Goal: Task Accomplishment & Management: Use online tool/utility

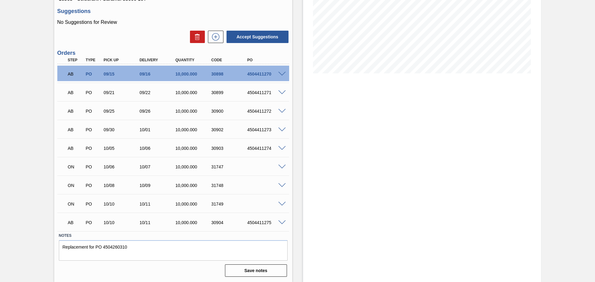
scroll to position [77, 0]
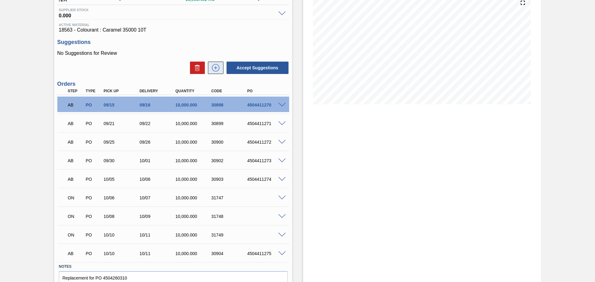
click at [214, 71] on button at bounding box center [215, 68] width 15 height 12
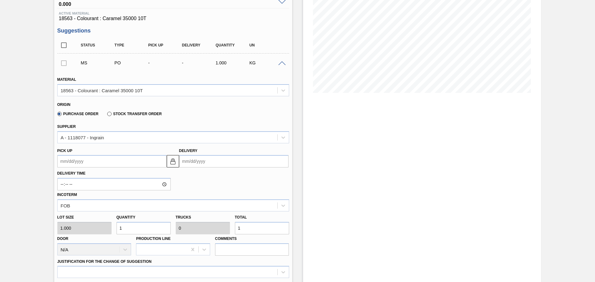
scroll to position [108, 0]
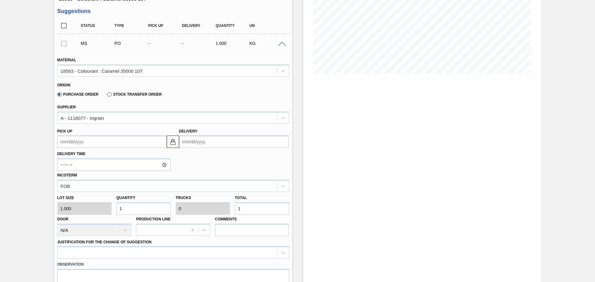
click at [205, 144] on input "Delivery" at bounding box center [233, 142] width 109 height 12
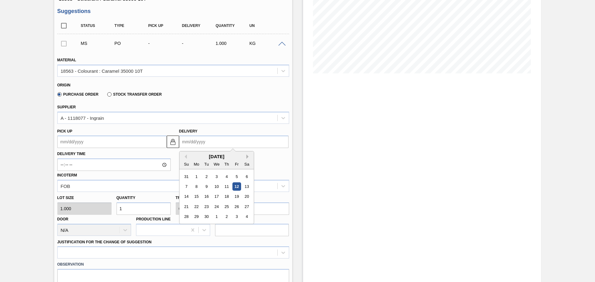
click at [246, 157] on button "Next Month" at bounding box center [248, 157] width 4 height 4
click at [248, 196] on div "18" at bounding box center [246, 197] width 8 height 8
type up3245416333 "10/17/2025"
type input "10/18/2025"
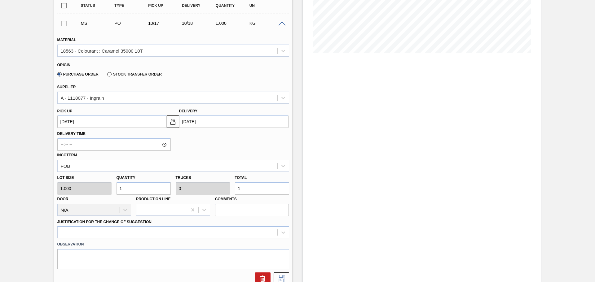
scroll to position [139, 0]
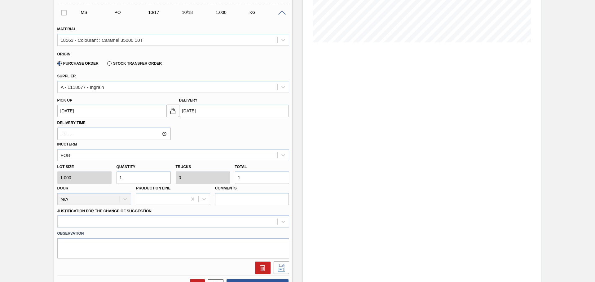
click at [254, 180] on input "1" at bounding box center [262, 178] width 54 height 12
type input "10,000"
type input "1"
click at [281, 223] on div at bounding box center [173, 222] width 232 height 12
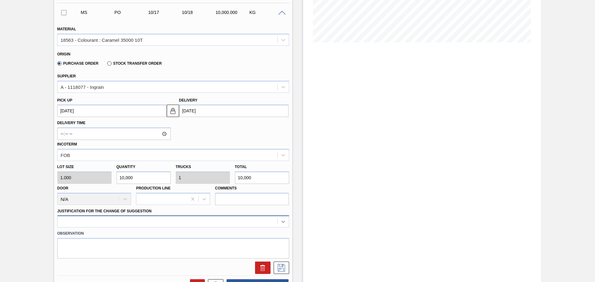
scroll to position [182, 0]
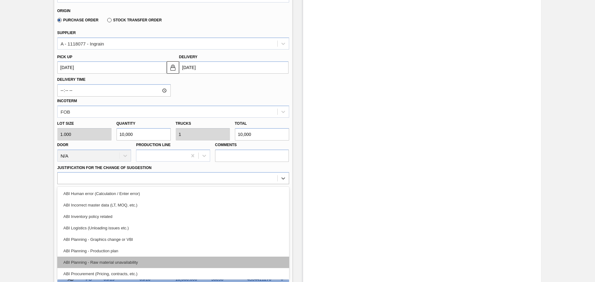
click at [115, 262] on div "ABI Planning - Raw material unavailability" at bounding box center [173, 262] width 232 height 11
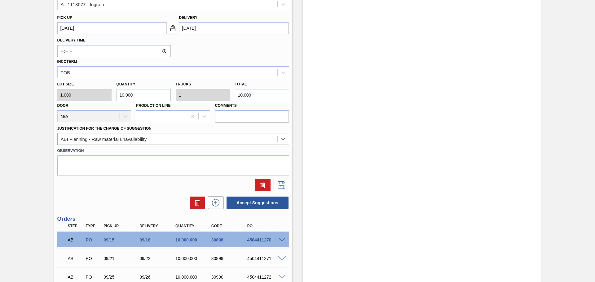
scroll to position [244, 0]
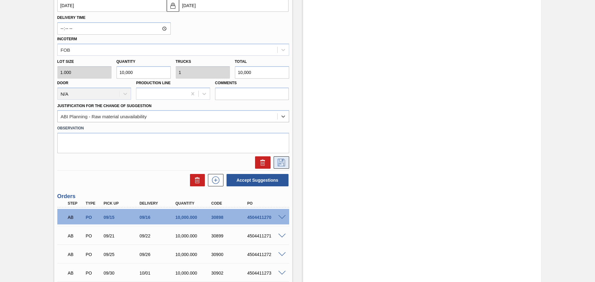
click at [283, 163] on icon at bounding box center [281, 162] width 10 height 7
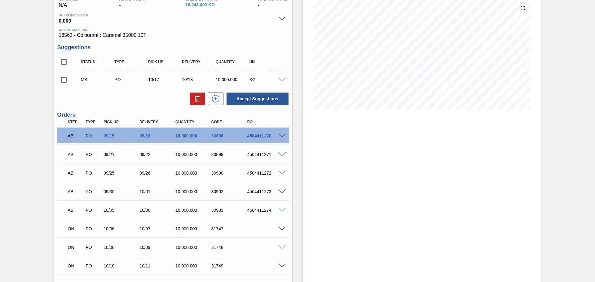
scroll to position [41, 0]
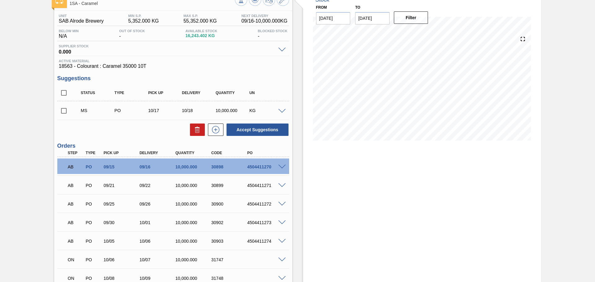
click at [63, 112] on input "checkbox" at bounding box center [63, 110] width 13 height 13
click at [240, 131] on button "Accept Suggestions" at bounding box center [258, 130] width 62 height 12
checkbox input "false"
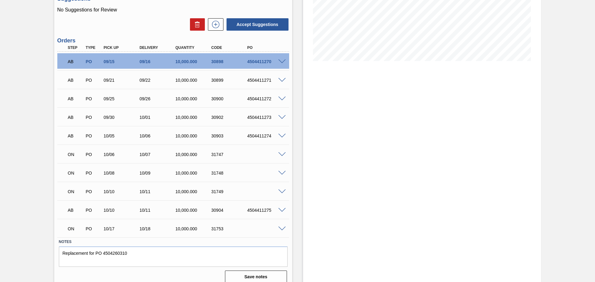
scroll to position [126, 0]
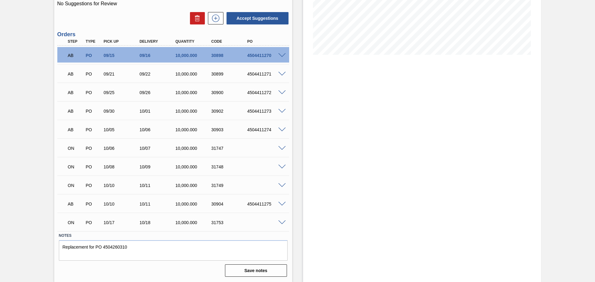
click at [215, 148] on div "31747" at bounding box center [230, 148] width 40 height 5
drag, startPoint x: 212, startPoint y: 147, endPoint x: 228, endPoint y: 145, distance: 16.5
click at [228, 145] on div "ON PO 10/06 10/07 10,000.000 31747" at bounding box center [171, 148] width 215 height 12
copy div "31747"
drag, startPoint x: 212, startPoint y: 166, endPoint x: 222, endPoint y: 166, distance: 10.2
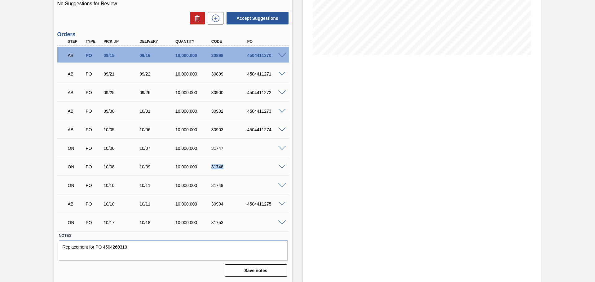
click at [222, 166] on div "31748" at bounding box center [230, 167] width 40 height 5
copy div "31748"
drag, startPoint x: 212, startPoint y: 185, endPoint x: 216, endPoint y: 184, distance: 4.0
click at [216, 184] on div "31749" at bounding box center [230, 185] width 40 height 5
drag, startPoint x: 211, startPoint y: 185, endPoint x: 224, endPoint y: 185, distance: 12.7
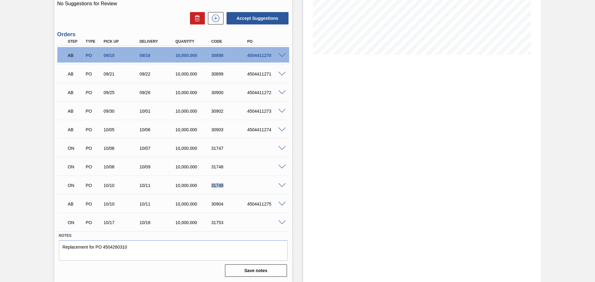
click at [224, 185] on div "31749" at bounding box center [230, 185] width 40 height 5
copy div "31749"
drag, startPoint x: 212, startPoint y: 222, endPoint x: 223, endPoint y: 222, distance: 10.9
click at [223, 222] on div "31753" at bounding box center [230, 222] width 40 height 5
copy div "31753"
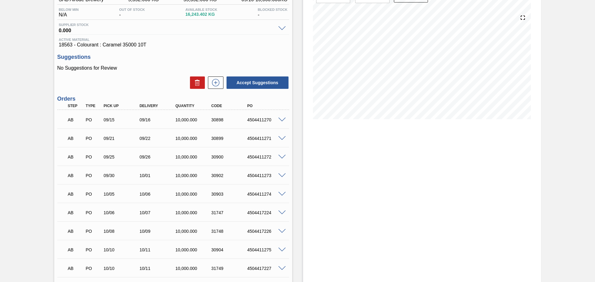
scroll to position [93, 0]
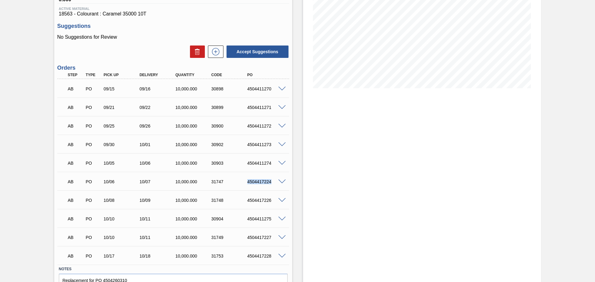
drag, startPoint x: 247, startPoint y: 182, endPoint x: 271, endPoint y: 180, distance: 23.6
click at [271, 180] on div "4504417224" at bounding box center [266, 181] width 40 height 5
copy div "4504417224"
drag, startPoint x: 248, startPoint y: 200, endPoint x: 271, endPoint y: 199, distance: 23.3
click at [271, 199] on div "4504417226" at bounding box center [266, 200] width 40 height 5
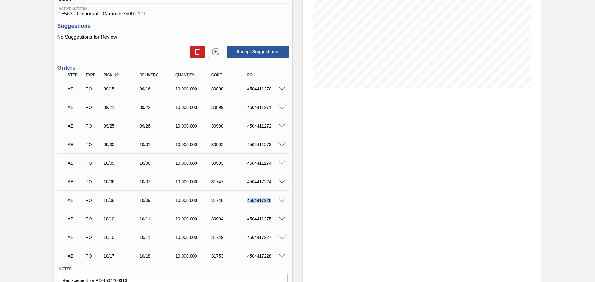
copy div "4504417226"
drag, startPoint x: 247, startPoint y: 219, endPoint x: 271, endPoint y: 218, distance: 23.9
click at [271, 218] on div "4504411275" at bounding box center [266, 219] width 40 height 5
copy div "4504411275"
drag, startPoint x: 247, startPoint y: 256, endPoint x: 270, endPoint y: 256, distance: 23.6
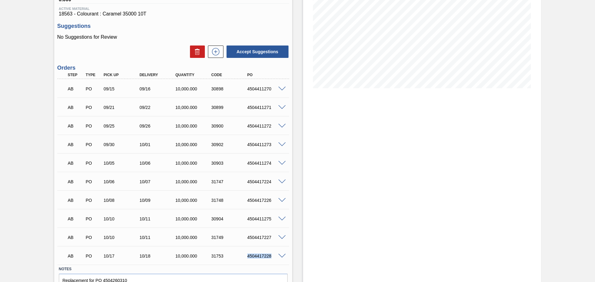
click at [270, 256] on div "4504417228" at bounding box center [266, 256] width 40 height 5
copy div "4504417228"
drag, startPoint x: 248, startPoint y: 219, endPoint x: 270, endPoint y: 218, distance: 22.3
click at [270, 218] on div "4504411275" at bounding box center [266, 219] width 40 height 5
copy div "4504411275"
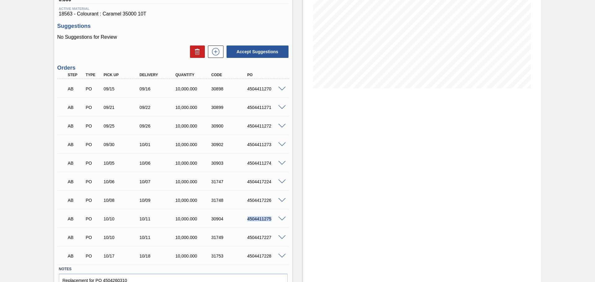
copy div "4504411275"
drag, startPoint x: 247, startPoint y: 238, endPoint x: 271, endPoint y: 238, distance: 23.2
click at [271, 238] on div "4504417227" at bounding box center [266, 237] width 40 height 5
copy div "4504417227"
drag, startPoint x: 247, startPoint y: 219, endPoint x: 271, endPoint y: 219, distance: 24.2
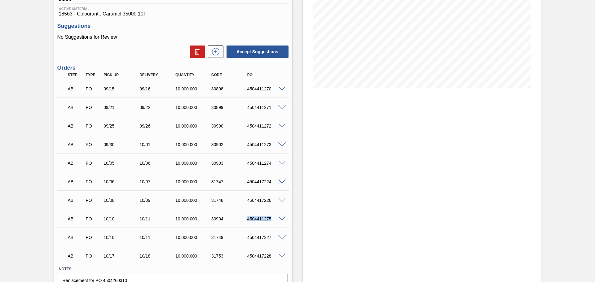
click at [271, 219] on div "4504411275" at bounding box center [266, 219] width 40 height 5
copy div "4504411275"
click at [281, 216] on div at bounding box center [283, 218] width 12 height 5
click at [281, 217] on span at bounding box center [281, 219] width 7 height 5
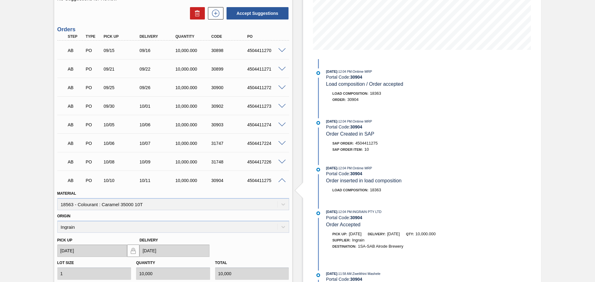
scroll to position [122, 0]
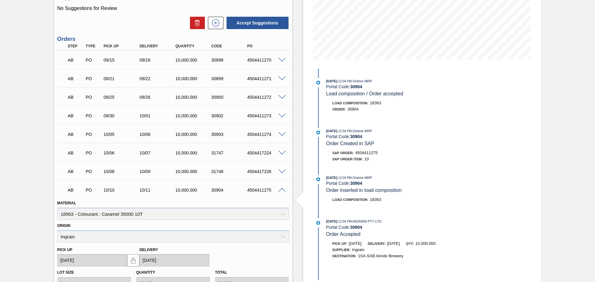
click at [281, 190] on span at bounding box center [281, 190] width 7 height 5
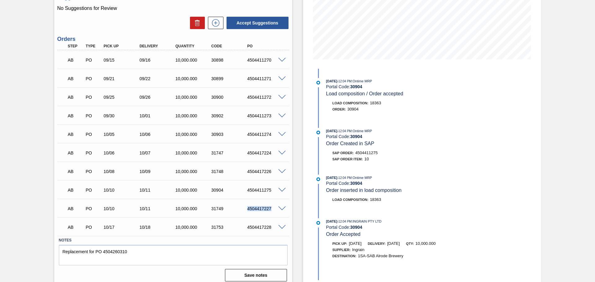
drag, startPoint x: 247, startPoint y: 210, endPoint x: 272, endPoint y: 209, distance: 25.1
click at [272, 209] on div "4504417227" at bounding box center [266, 208] width 40 height 5
copy div "4504417227"
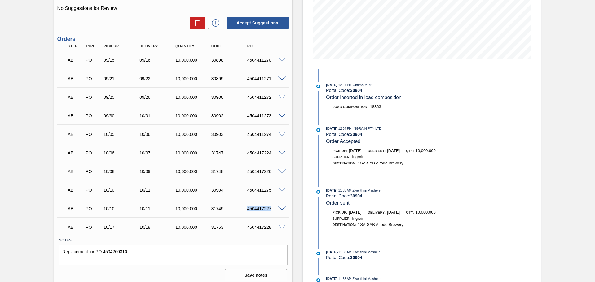
scroll to position [107, 0]
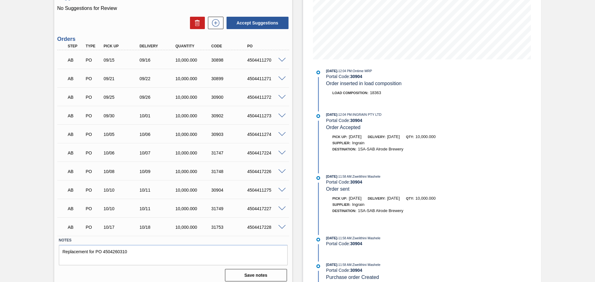
click at [281, 188] on span at bounding box center [281, 190] width 7 height 5
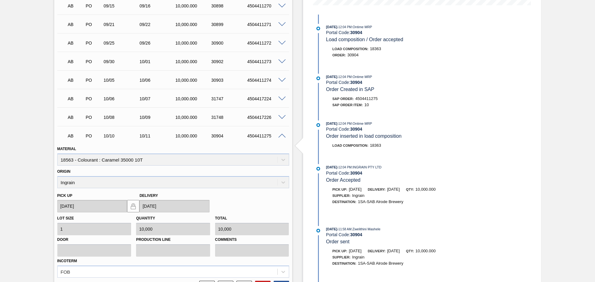
scroll to position [184, 0]
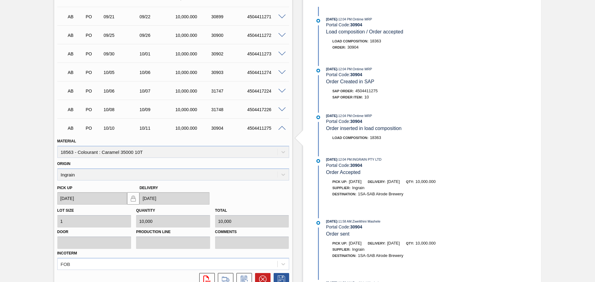
click at [280, 127] on span at bounding box center [281, 128] width 7 height 5
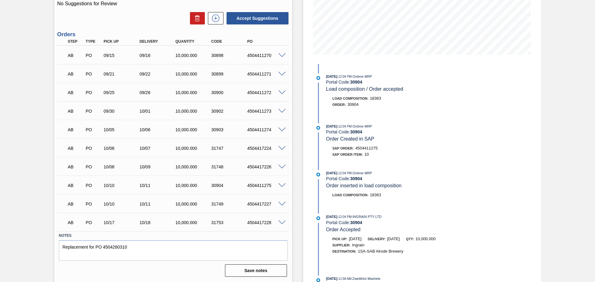
click at [280, 183] on span at bounding box center [281, 185] width 7 height 5
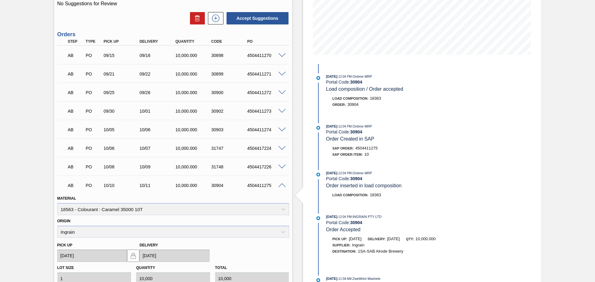
scroll to position [184, 0]
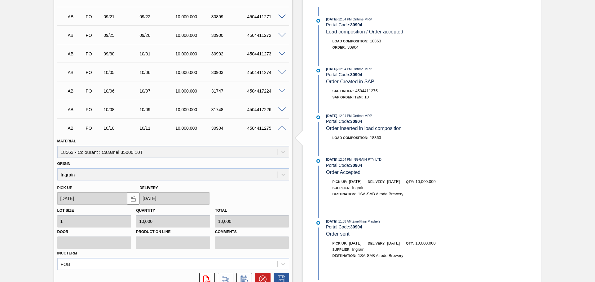
click at [282, 128] on span at bounding box center [281, 128] width 7 height 5
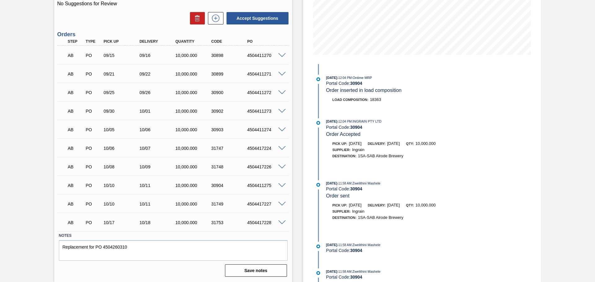
scroll to position [107, 0]
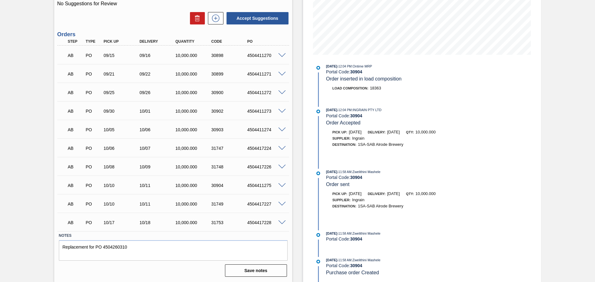
click at [281, 185] on span at bounding box center [281, 185] width 7 height 5
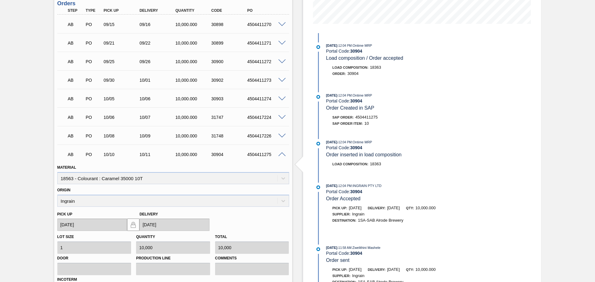
scroll to position [188, 0]
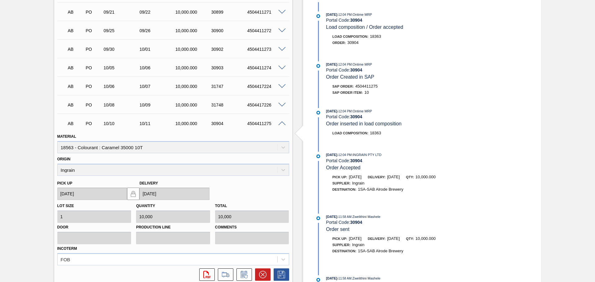
click at [280, 104] on span at bounding box center [281, 105] width 7 height 5
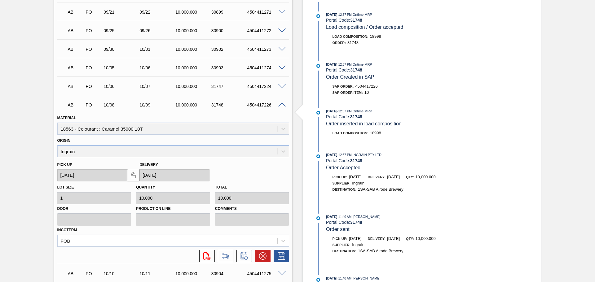
click at [280, 104] on span at bounding box center [281, 105] width 7 height 5
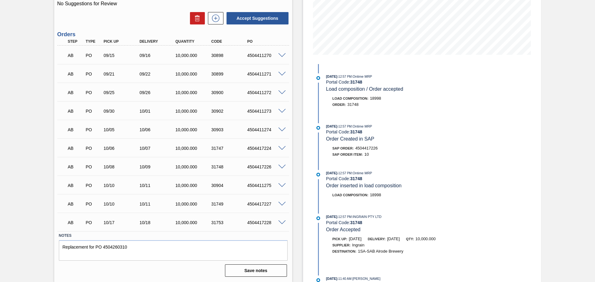
click at [280, 184] on span at bounding box center [281, 185] width 7 height 5
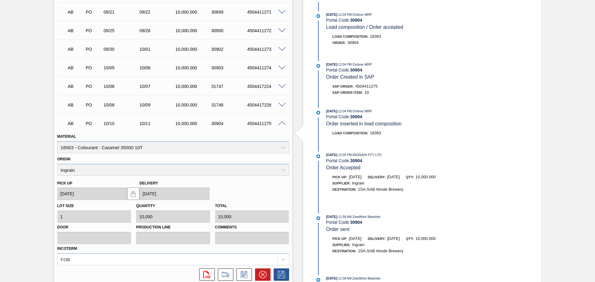
click at [282, 124] on span at bounding box center [281, 123] width 7 height 5
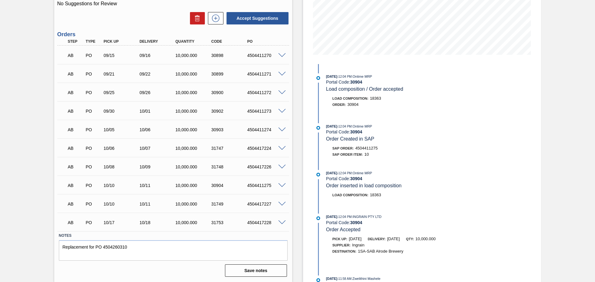
click at [281, 221] on span at bounding box center [281, 223] width 7 height 5
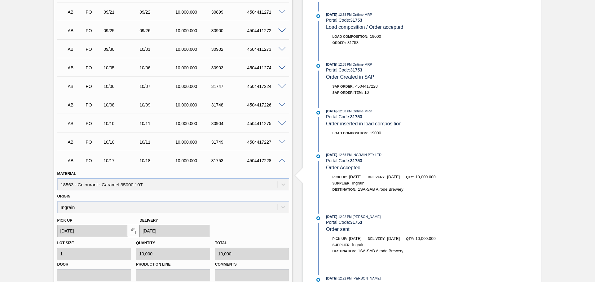
click at [280, 123] on span at bounding box center [281, 123] width 7 height 5
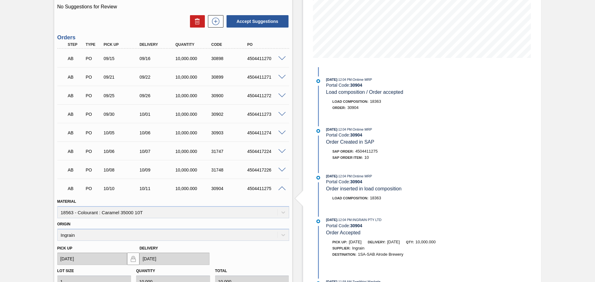
scroll to position [126, 0]
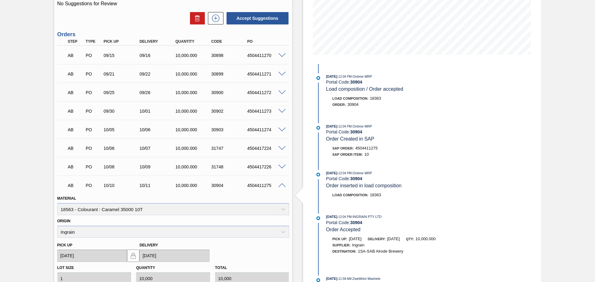
click at [279, 185] on span at bounding box center [281, 185] width 7 height 5
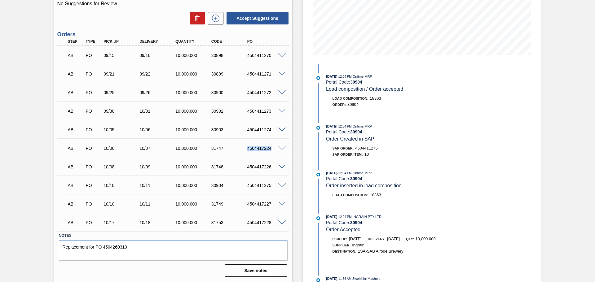
drag, startPoint x: 247, startPoint y: 148, endPoint x: 271, endPoint y: 148, distance: 24.2
click at [271, 148] on div "4504417224" at bounding box center [266, 148] width 40 height 5
copy div "4504417224"
drag, startPoint x: 248, startPoint y: 167, endPoint x: 271, endPoint y: 167, distance: 23.6
click at [271, 167] on div "4504417226" at bounding box center [266, 167] width 40 height 5
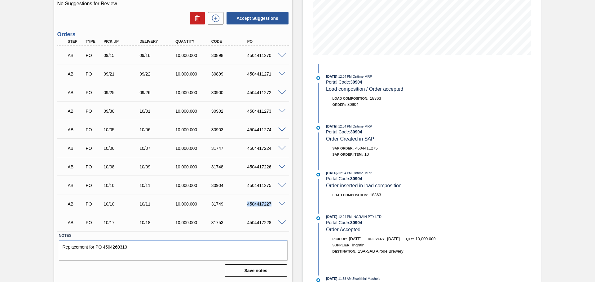
drag, startPoint x: 247, startPoint y: 204, endPoint x: 270, endPoint y: 204, distance: 23.2
click at [270, 204] on div "4504417227" at bounding box center [266, 204] width 40 height 5
drag, startPoint x: 247, startPoint y: 223, endPoint x: 271, endPoint y: 223, distance: 23.6
click at [271, 223] on div "4504417228" at bounding box center [266, 222] width 40 height 5
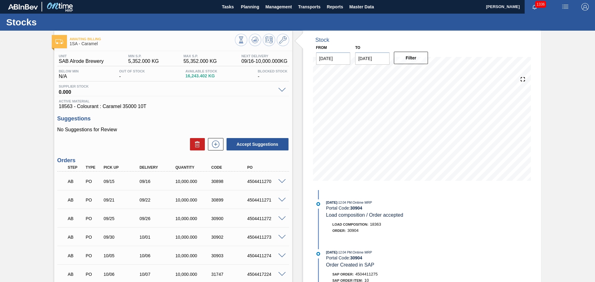
scroll to position [0, 0]
click at [243, 7] on span "Planning" at bounding box center [250, 6] width 18 height 7
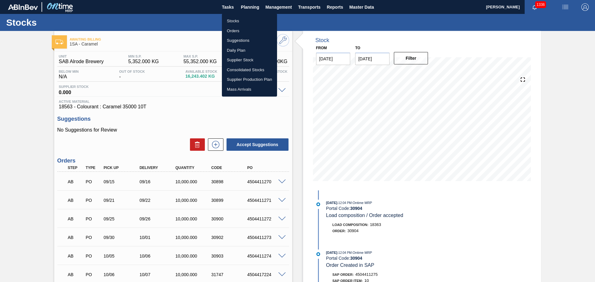
click at [234, 21] on li "Stocks" at bounding box center [249, 21] width 55 height 10
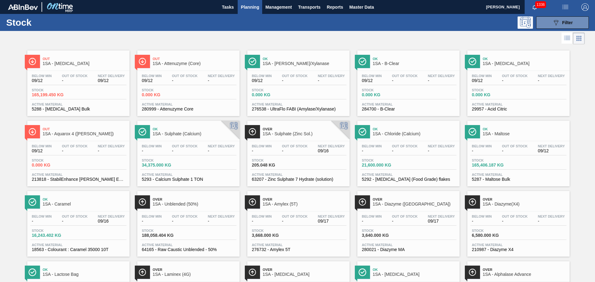
click at [75, 91] on div "Stock 165,199.450 KG" at bounding box center [53, 92] width 46 height 9
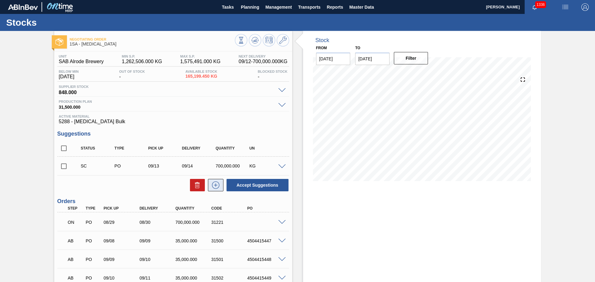
click at [218, 187] on icon at bounding box center [215, 185] width 7 height 7
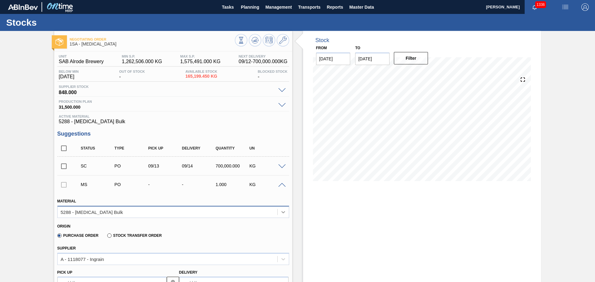
click at [281, 213] on icon at bounding box center [283, 212] width 6 height 6
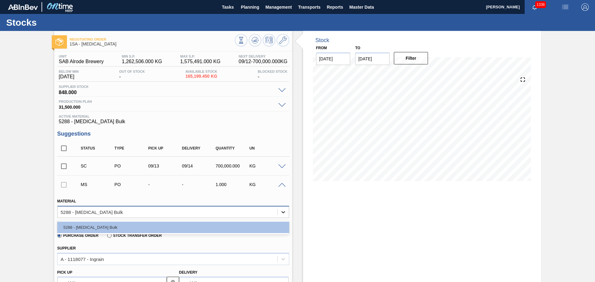
click at [282, 211] on icon at bounding box center [283, 212] width 6 height 6
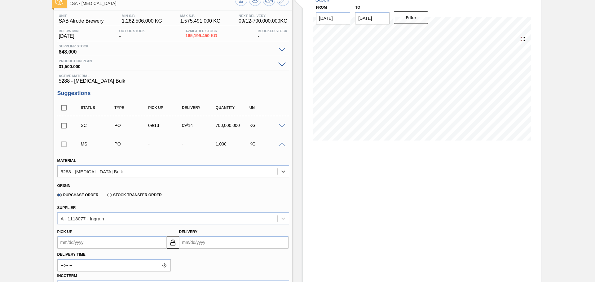
scroll to position [62, 0]
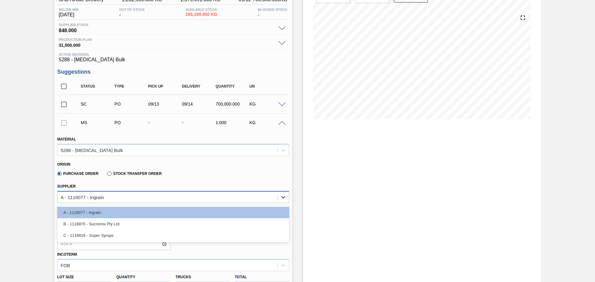
click at [282, 197] on icon at bounding box center [283, 197] width 6 height 6
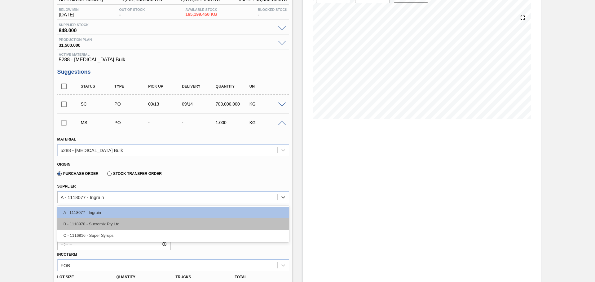
click at [196, 224] on div "B - 1118970 - Sucromix Pty Ltd" at bounding box center [173, 223] width 232 height 11
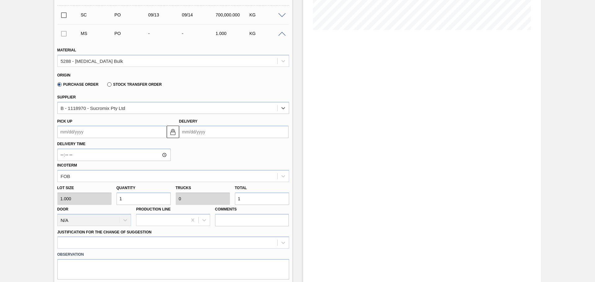
scroll to position [155, 0]
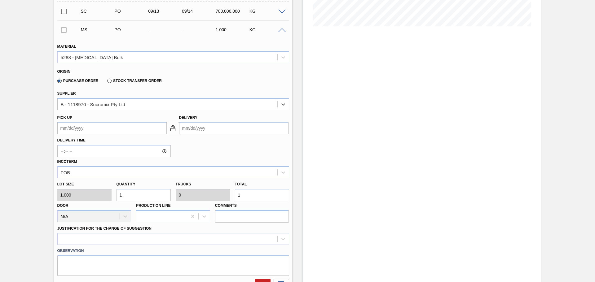
click at [194, 129] on input "Delivery" at bounding box center [233, 128] width 109 height 12
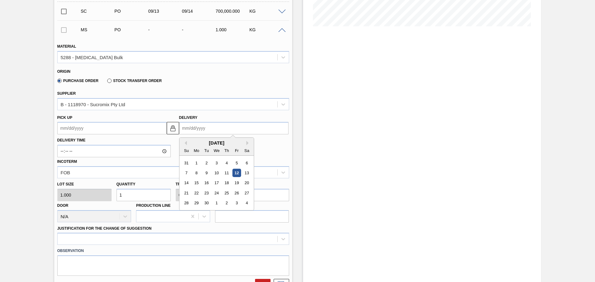
click at [198, 128] on input "Delivery" at bounding box center [233, 128] width 109 height 12
click at [226, 183] on div "18" at bounding box center [226, 183] width 8 height 8
type up3245416392 "[DATE]"
type input "[DATE]"
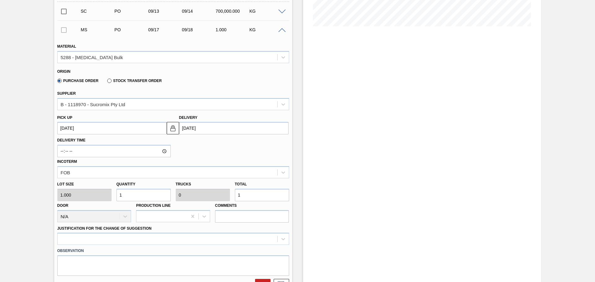
click at [253, 196] on input "1" at bounding box center [262, 195] width 54 height 12
type input "0"
type input "3"
type input "35"
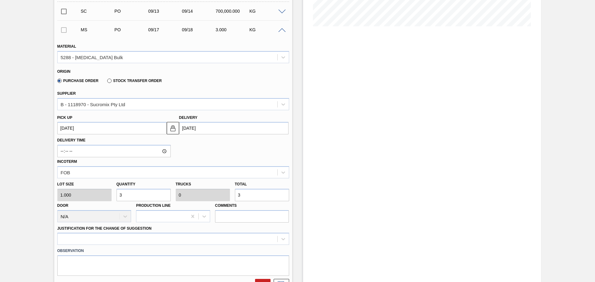
type input "0.001"
type input "35"
type input "350"
type input "0.011"
type input "350"
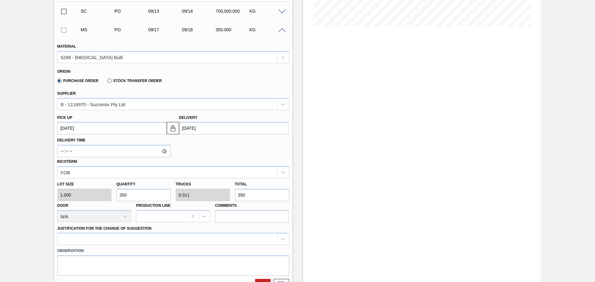
type input "3,500"
type input "0.109"
type input "3,500"
type input "35,000"
type input "1.094"
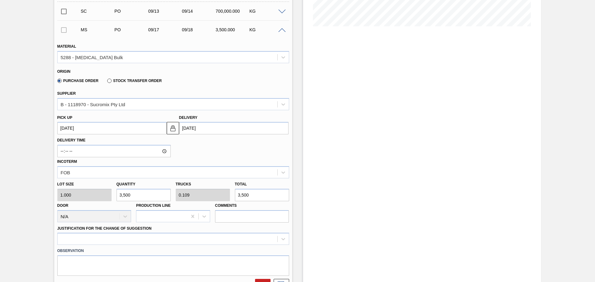
type input "35,000"
type input "350,000"
type input "10.938"
type input "350,000"
click at [282, 237] on div at bounding box center [173, 239] width 232 height 12
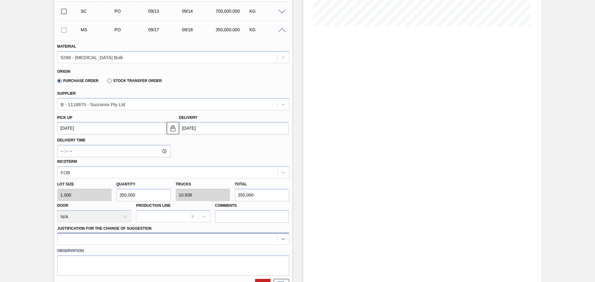
scroll to position [216, 0]
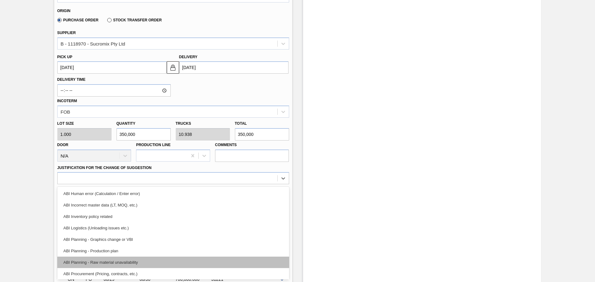
click at [135, 264] on div "ABI Planning - Raw material unavailability" at bounding box center [173, 262] width 232 height 11
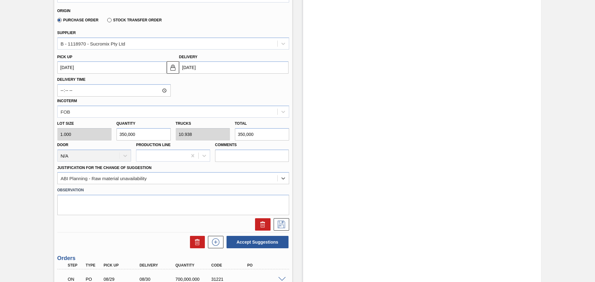
click at [245, 135] on input "350,000" at bounding box center [262, 134] width 54 height 12
type input "35,000"
type input "1.094"
type input "35,000"
click at [280, 224] on icon at bounding box center [281, 224] width 10 height 7
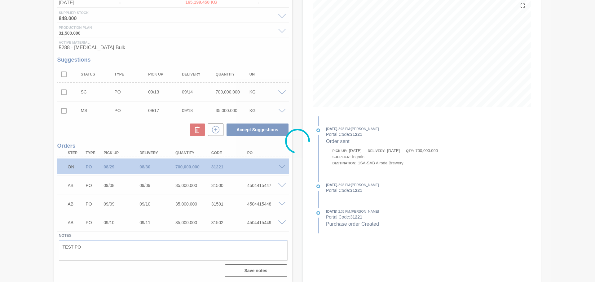
scroll to position [74, 0]
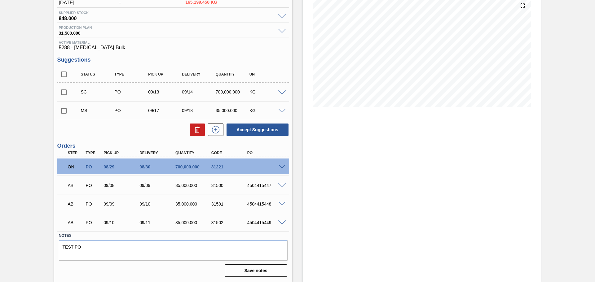
click at [64, 111] on input "checkbox" at bounding box center [63, 110] width 13 height 13
click at [251, 129] on button "Accept Suggestions" at bounding box center [258, 130] width 62 height 12
checkbox input "false"
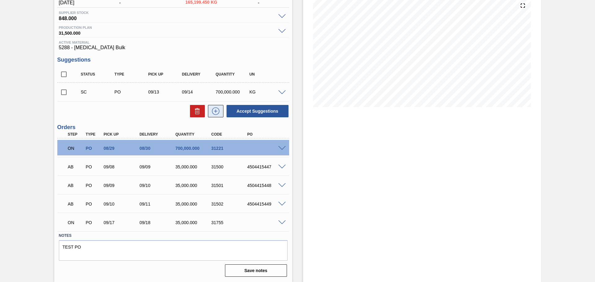
click at [217, 111] on icon at bounding box center [216, 111] width 10 height 7
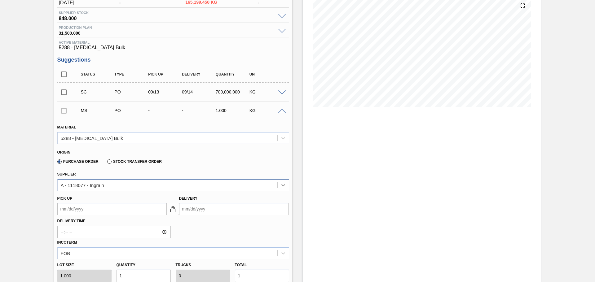
click at [285, 184] on icon at bounding box center [283, 185] width 6 height 6
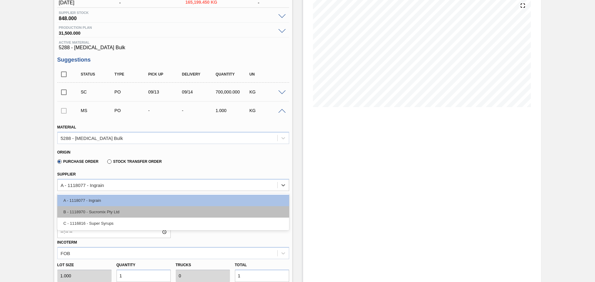
click at [159, 214] on div "B - 1118970 - Sucromix Pty Ltd" at bounding box center [173, 211] width 232 height 11
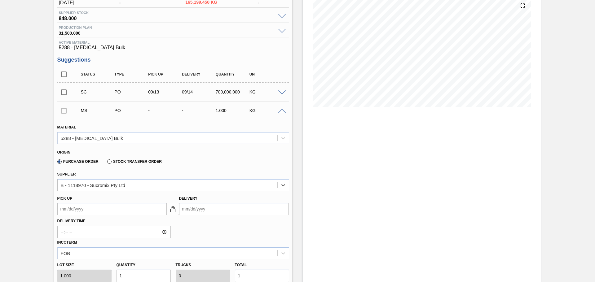
click at [217, 211] on input "Delivery" at bounding box center [233, 209] width 109 height 12
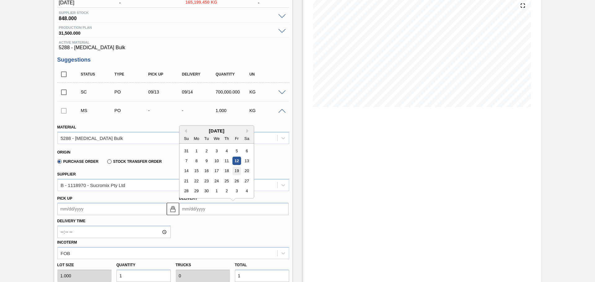
click at [236, 170] on div "19" at bounding box center [236, 171] width 8 height 8
type up3245416393 "[DATE]"
type input "[DATE]"
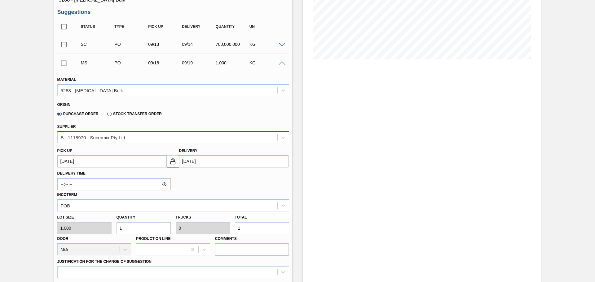
scroll to position [136, 0]
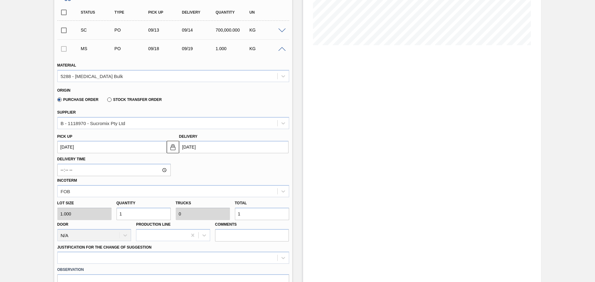
click at [247, 215] on input "1" at bounding box center [262, 214] width 54 height 12
type input "0"
type input "3"
type input "35"
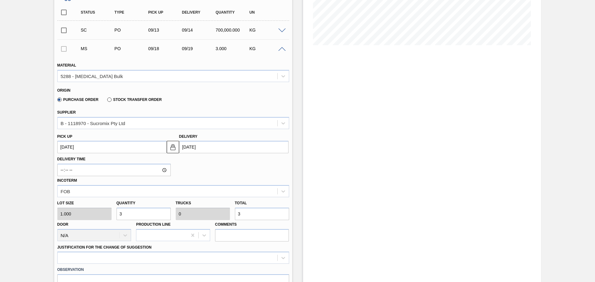
type input "0.001"
type input "35"
type input "350"
type input "0.011"
type input "350"
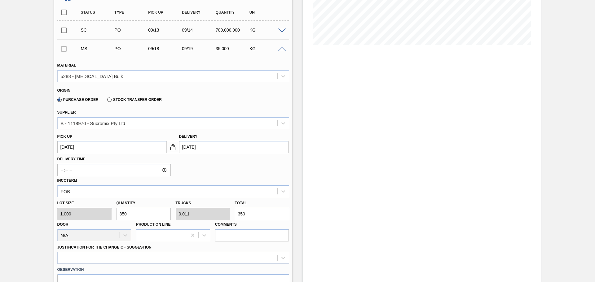
type input "3,500"
type input "0.109"
type input "3,500"
type input "35,000"
type input "1.094"
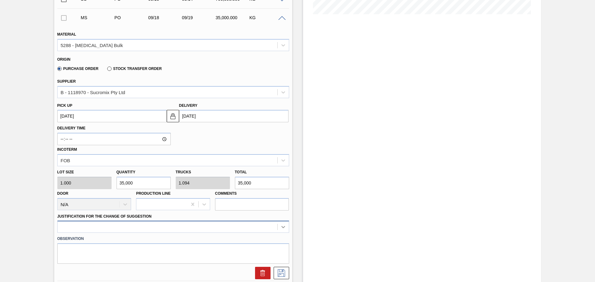
type input "35,000"
click at [285, 227] on div at bounding box center [173, 227] width 232 height 12
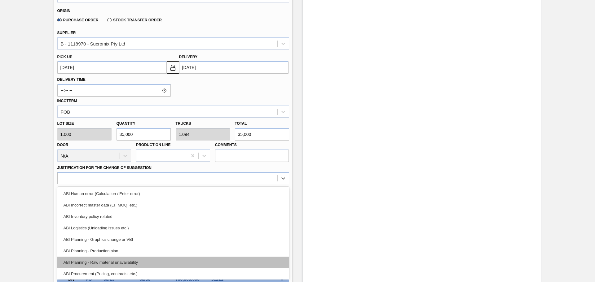
click at [122, 261] on div "ABI Planning - Raw material unavailability" at bounding box center [173, 262] width 232 height 11
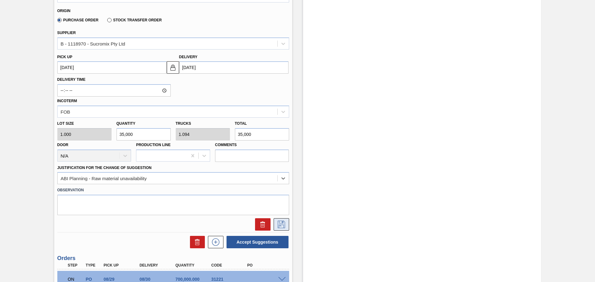
click at [280, 223] on icon at bounding box center [281, 224] width 10 height 7
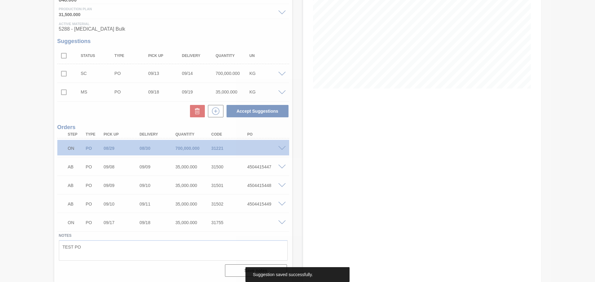
scroll to position [93, 0]
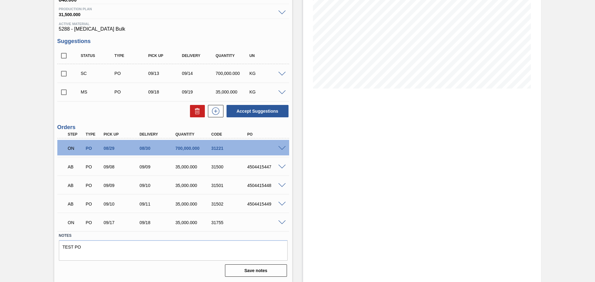
click at [64, 94] on input "checkbox" at bounding box center [63, 92] width 13 height 13
click at [250, 112] on button "Accept Suggestions" at bounding box center [258, 111] width 62 height 12
checkbox input "false"
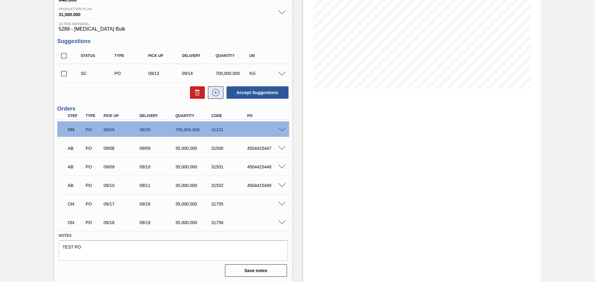
click at [214, 93] on icon at bounding box center [216, 92] width 10 height 7
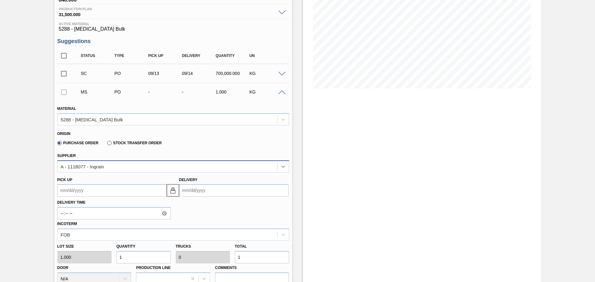
click at [282, 165] on icon at bounding box center [283, 167] width 6 height 6
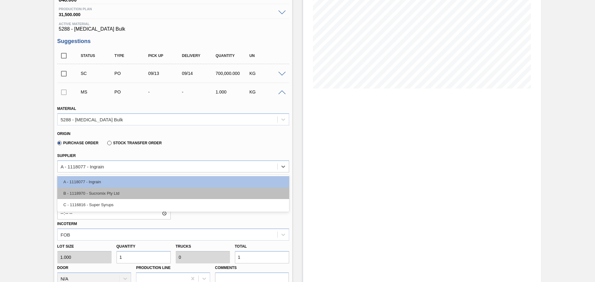
click at [152, 193] on div "B - 1118970 - Sucromix Pty Ltd" at bounding box center [173, 193] width 232 height 11
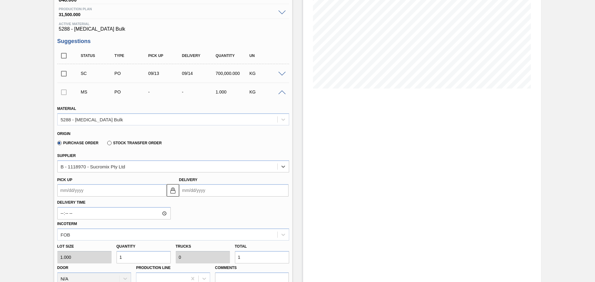
click at [209, 192] on input "Delivery" at bounding box center [233, 190] width 109 height 12
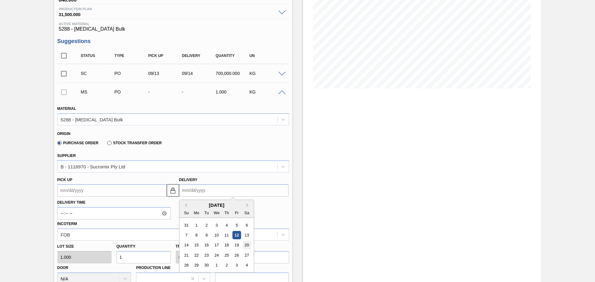
click at [246, 244] on div "20" at bounding box center [246, 245] width 8 height 8
type up3245416394 "[DATE]"
type input "[DATE]"
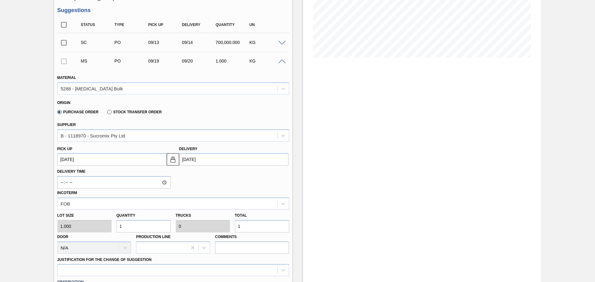
scroll to position [155, 0]
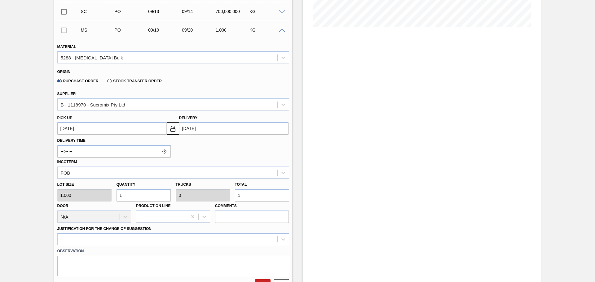
click at [244, 196] on input "1" at bounding box center [262, 195] width 54 height 12
type input "0"
type input "3"
type input "35"
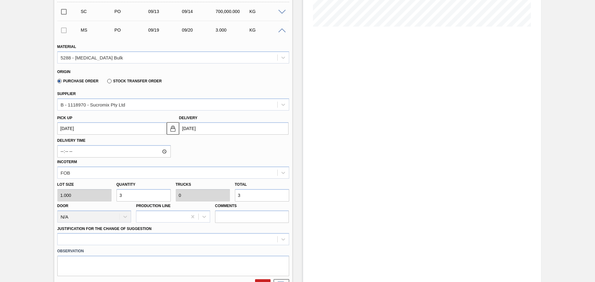
type input "0.001"
type input "35"
type input "350"
type input "0.011"
type input "350"
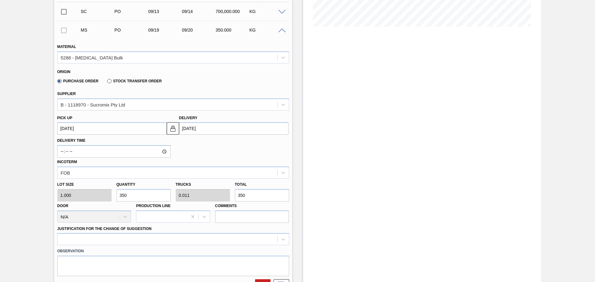
type input "3,500"
type input "0.109"
type input "3,500"
type input "35,000"
type input "1.094"
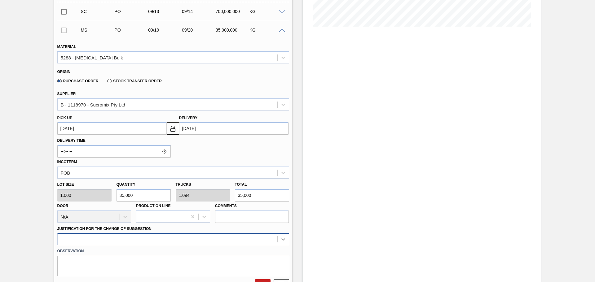
type input "35,000"
click at [284, 241] on div at bounding box center [173, 239] width 232 height 12
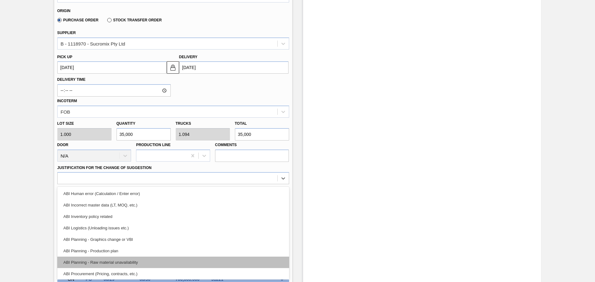
click at [141, 263] on div "ABI Planning - Raw material unavailability" at bounding box center [173, 262] width 232 height 11
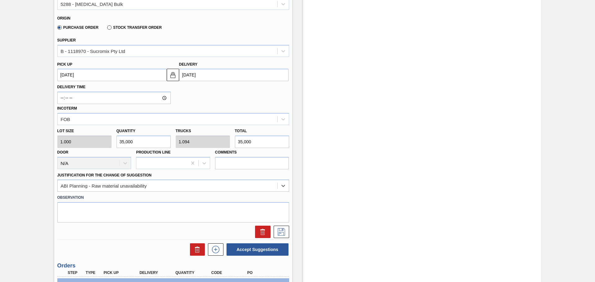
scroll to position [247, 0]
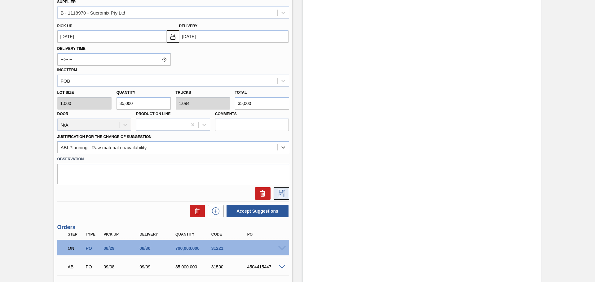
click at [279, 194] on icon at bounding box center [281, 193] width 10 height 7
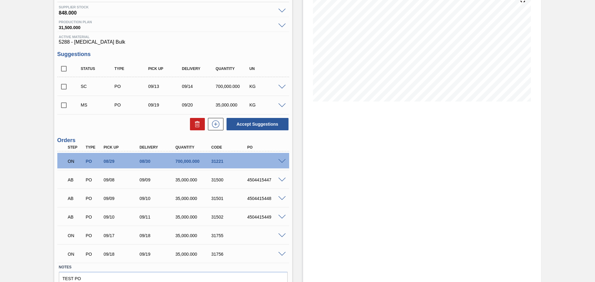
scroll to position [80, 0]
click at [63, 105] on input "checkbox" at bounding box center [63, 104] width 13 height 13
click at [251, 126] on button "Accept Suggestions" at bounding box center [258, 123] width 62 height 12
checkbox input "false"
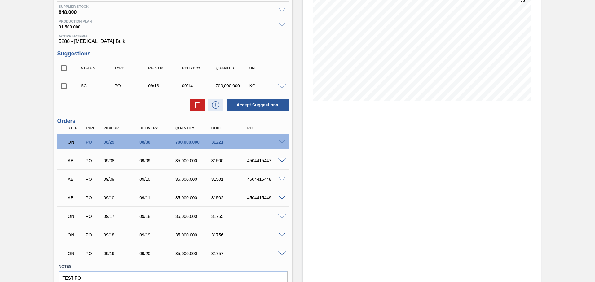
click at [215, 105] on icon at bounding box center [216, 104] width 10 height 7
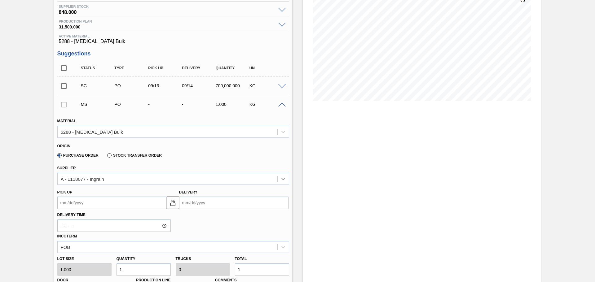
click at [285, 179] on icon at bounding box center [283, 179] width 6 height 6
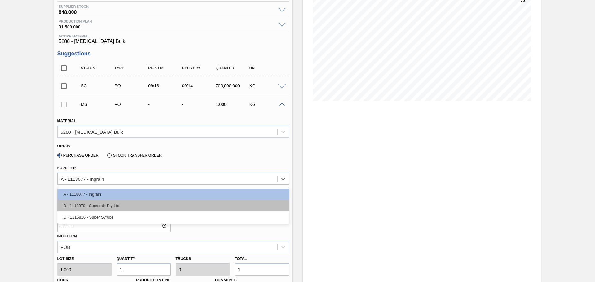
click at [173, 207] on div "B - 1118970 - Sucromix Pty Ltd" at bounding box center [173, 205] width 232 height 11
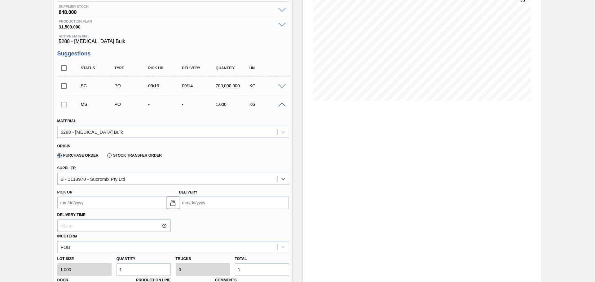
click at [211, 205] on input "Delivery" at bounding box center [233, 203] width 109 height 12
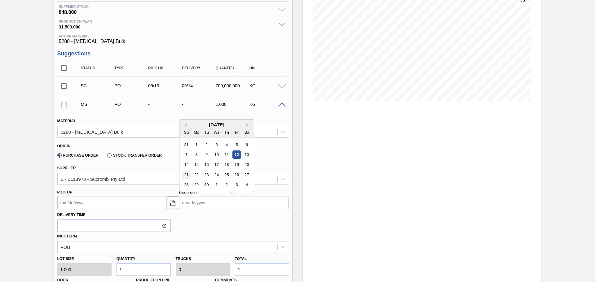
click at [186, 174] on div "21" at bounding box center [186, 175] width 8 height 8
type up3245416395 "[DATE]"
type input "[DATE]"
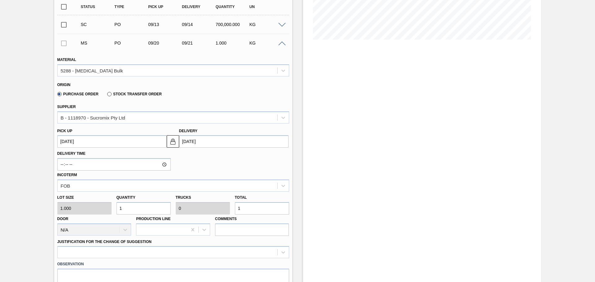
scroll to position [142, 0]
click at [263, 210] on input "1" at bounding box center [262, 208] width 54 height 12
type input "0"
type input "3"
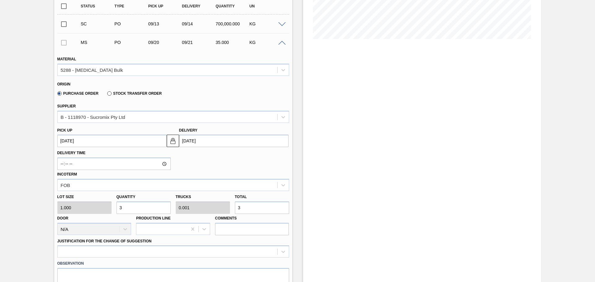
type input "35"
type input "0.001"
type input "35"
type input "350"
type input "0.011"
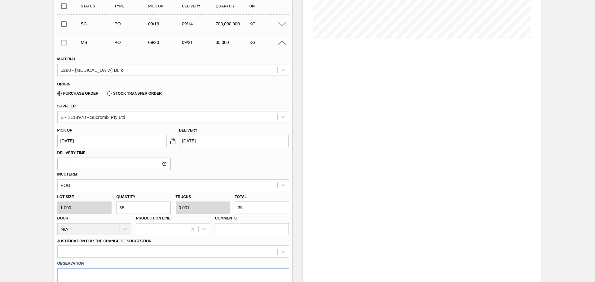
type input "350"
type input "3,500"
type input "0.109"
type input "3,500"
type input "35,000"
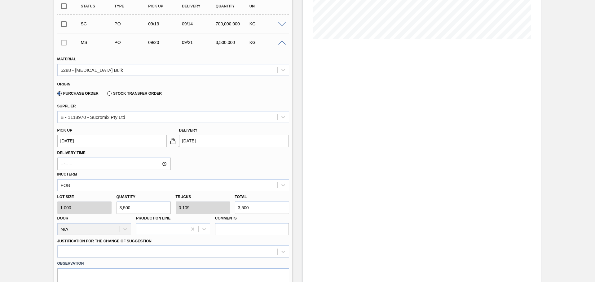
type input "1.094"
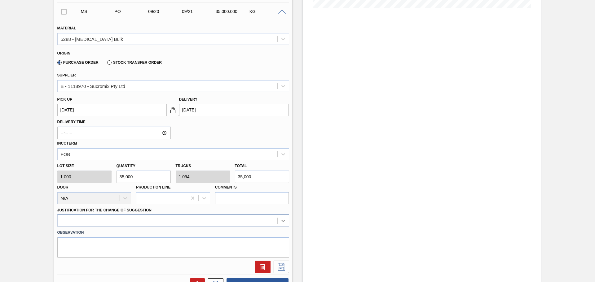
type input "35,000"
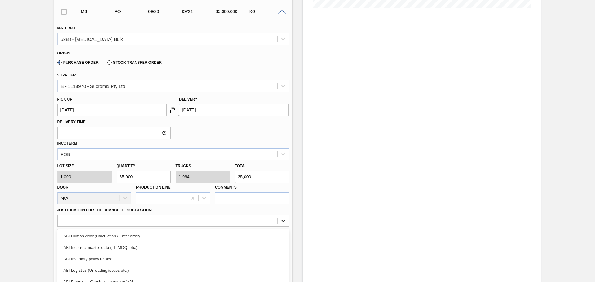
click at [282, 220] on div "option ABI Inventory policy related focused, 3 of 18. 18 results available. Use…" at bounding box center [173, 221] width 232 height 12
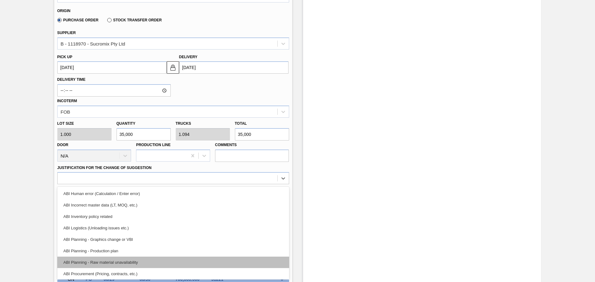
click at [138, 263] on div "ABI Planning - Raw material unavailability" at bounding box center [173, 262] width 232 height 11
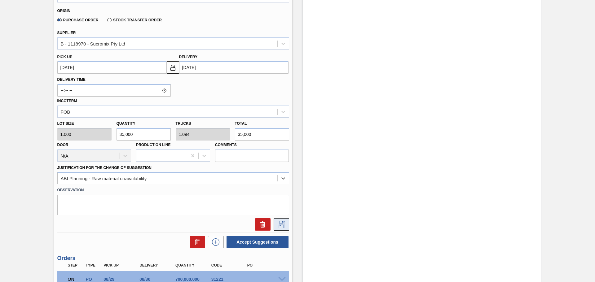
click at [279, 224] on icon at bounding box center [281, 224] width 10 height 7
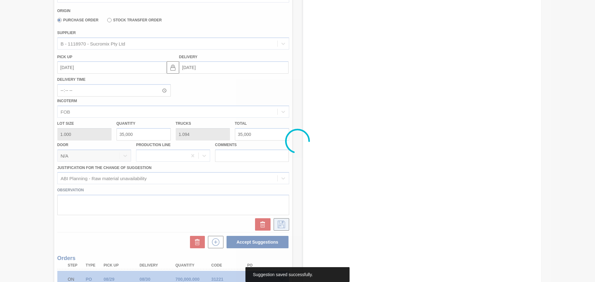
scroll to position [130, 0]
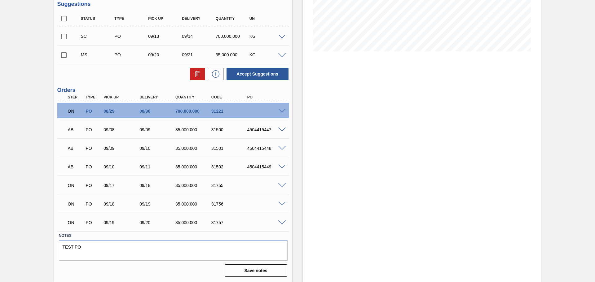
click at [64, 57] on input "checkbox" at bounding box center [63, 55] width 13 height 13
click at [252, 74] on button "Accept Suggestions" at bounding box center [258, 74] width 62 height 12
checkbox input "false"
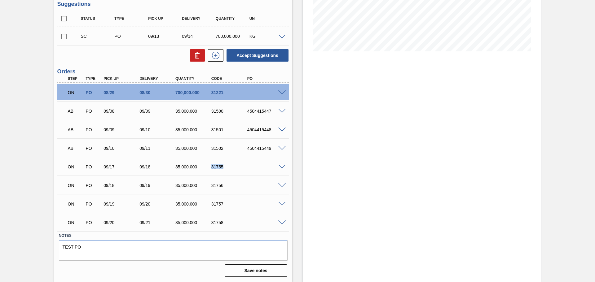
drag, startPoint x: 211, startPoint y: 167, endPoint x: 223, endPoint y: 166, distance: 11.5
click at [223, 166] on div "31755" at bounding box center [230, 167] width 40 height 5
drag, startPoint x: 211, startPoint y: 186, endPoint x: 222, endPoint y: 186, distance: 11.2
click at [222, 186] on div "31756" at bounding box center [230, 185] width 40 height 5
drag, startPoint x: 211, startPoint y: 204, endPoint x: 223, endPoint y: 204, distance: 11.5
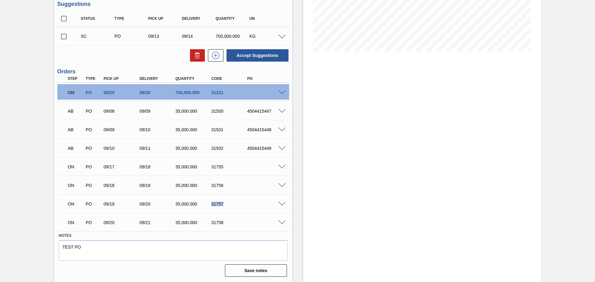
click at [223, 204] on div "31757" at bounding box center [230, 204] width 40 height 5
drag, startPoint x: 211, startPoint y: 222, endPoint x: 224, endPoint y: 223, distance: 13.0
click at [224, 223] on div "31758" at bounding box center [230, 222] width 40 height 5
drag, startPoint x: 211, startPoint y: 167, endPoint x: 226, endPoint y: 167, distance: 15.2
click at [226, 167] on div "31755" at bounding box center [230, 167] width 40 height 5
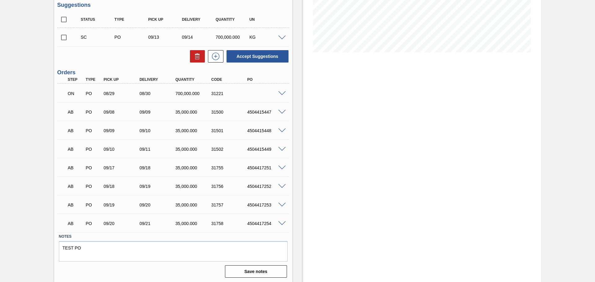
scroll to position [130, 0]
drag, startPoint x: 248, startPoint y: 167, endPoint x: 271, endPoint y: 166, distance: 22.6
click at [271, 166] on div "4504417251" at bounding box center [266, 167] width 40 height 5
copy div "4504417251"
drag, startPoint x: 248, startPoint y: 185, endPoint x: 270, endPoint y: 185, distance: 22.6
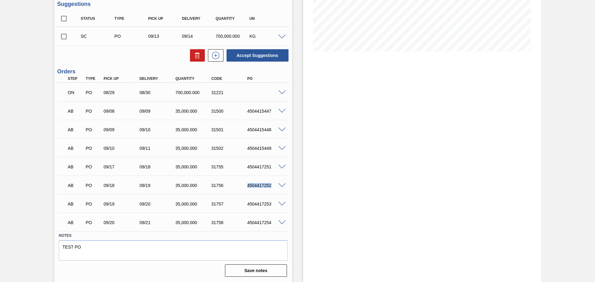
click at [270, 185] on div "4504417252" at bounding box center [266, 185] width 40 height 5
copy div "4504417252"
click at [255, 165] on div "4504417251" at bounding box center [266, 167] width 40 height 5
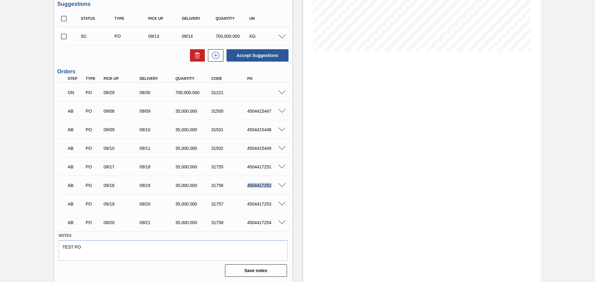
drag, startPoint x: 247, startPoint y: 185, endPoint x: 274, endPoint y: 187, distance: 26.7
click at [274, 187] on div "4504417252" at bounding box center [266, 185] width 40 height 5
copy div "4504417252"
drag, startPoint x: 247, startPoint y: 204, endPoint x: 270, endPoint y: 203, distance: 22.6
click at [270, 203] on div "4504417253" at bounding box center [266, 204] width 40 height 5
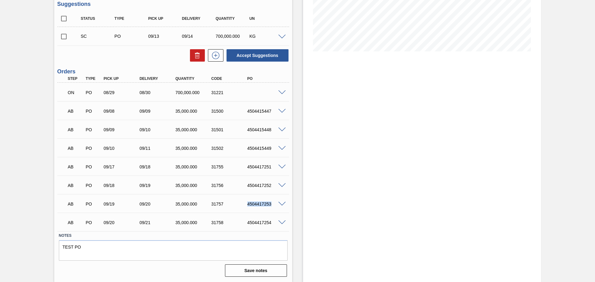
copy div "4504417253"
drag, startPoint x: 248, startPoint y: 223, endPoint x: 271, endPoint y: 223, distance: 23.3
click at [271, 223] on div "4504417254" at bounding box center [266, 222] width 40 height 5
copy div "4504417254"
